Goal: Check status: Check status

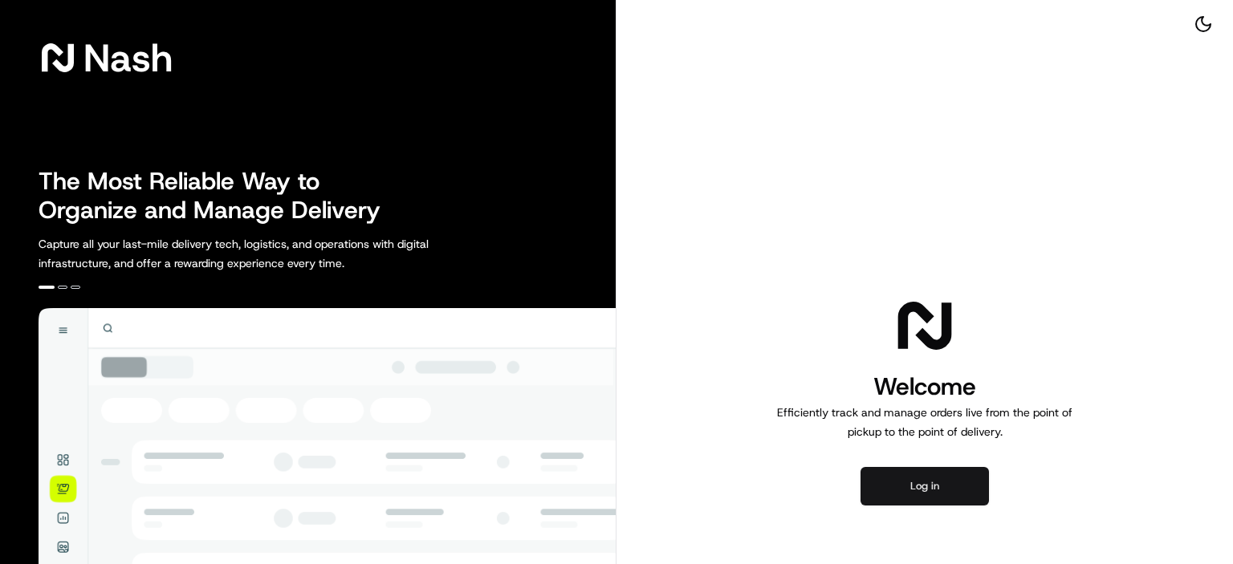
click at [902, 497] on button "Log in" at bounding box center [925, 486] width 128 height 39
